Goal: Book appointment/travel/reservation

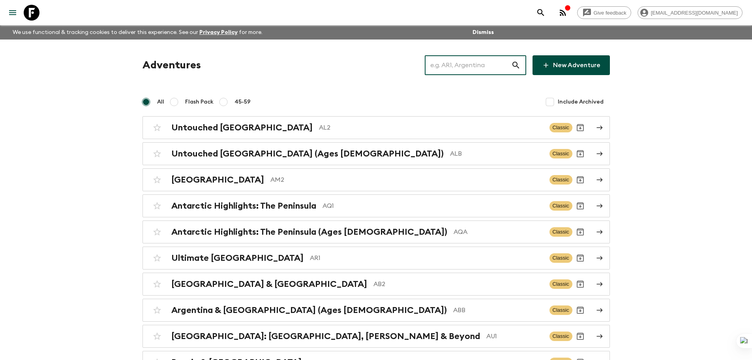
click at [454, 73] on input "text" at bounding box center [468, 65] width 86 height 22
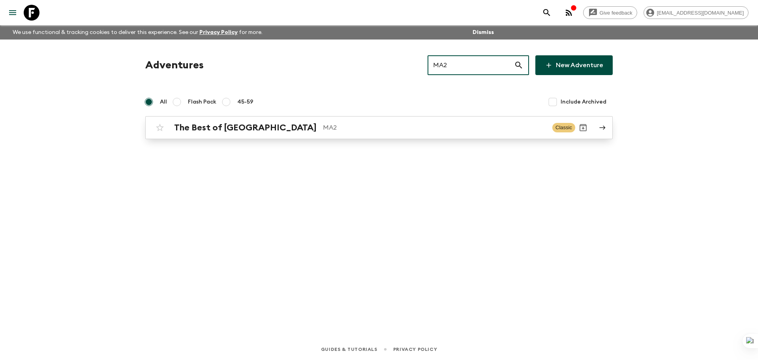
type input "MA2"
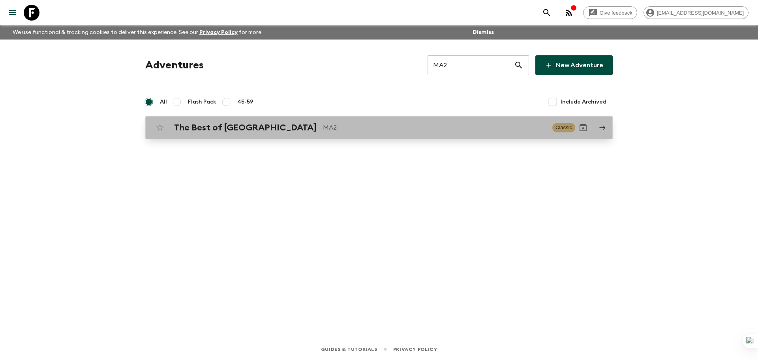
click at [424, 120] on div "The Best of Morocco MA2 Classic" at bounding box center [363, 128] width 423 height 16
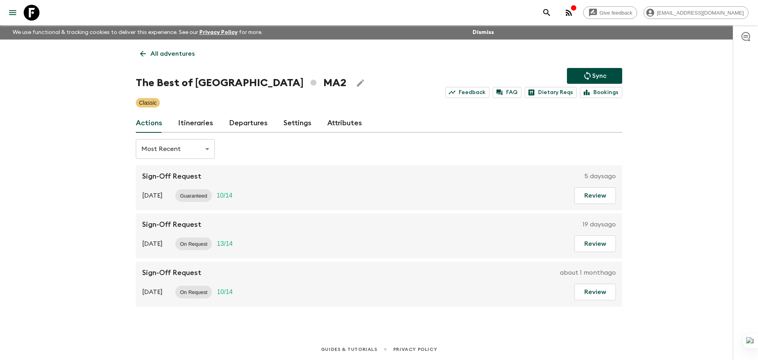
click at [244, 126] on link "Departures" at bounding box center [248, 123] width 39 height 19
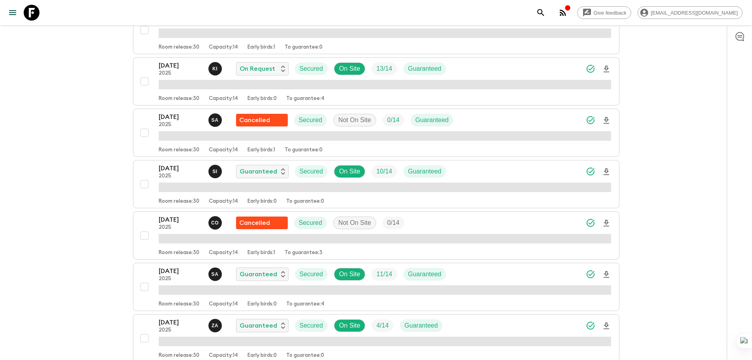
scroll to position [1402, 0]
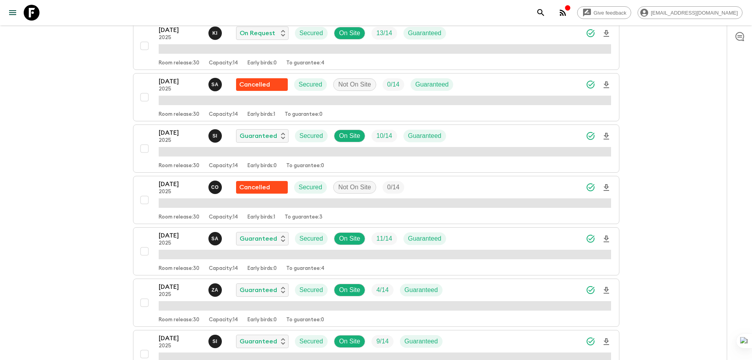
click at [148, 286] on div "[DATE] 2025 Z A Guaranteed Secured On Site 4 / 14 Guaranteed Room release: 30 C…" at bounding box center [374, 302] width 475 height 41
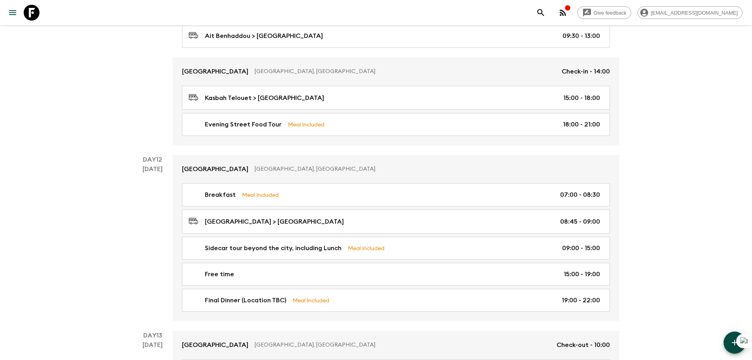
scroll to position [2382, 0]
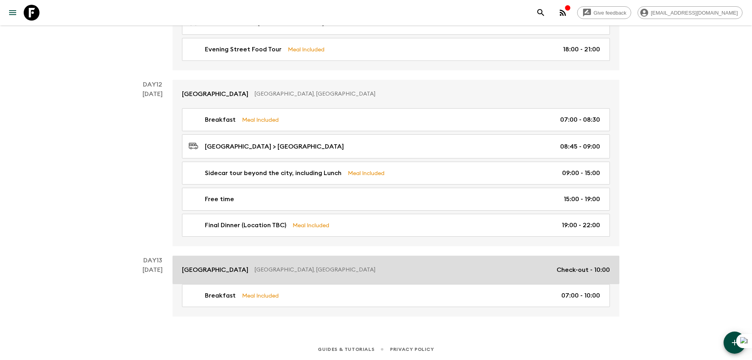
click at [190, 267] on p "[GEOGRAPHIC_DATA]" at bounding box center [215, 269] width 66 height 9
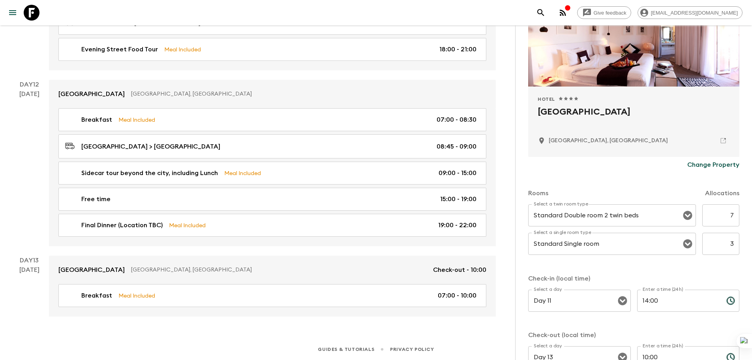
scroll to position [102, 0]
